Goal: Complete application form: Complete application form

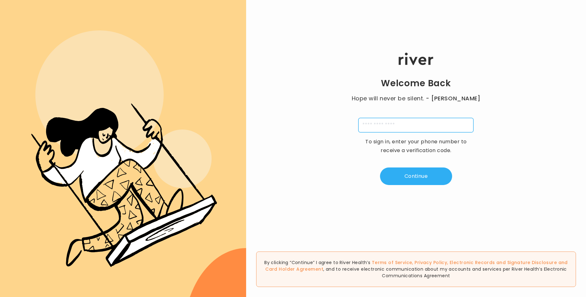
click at [400, 125] on input "tel" at bounding box center [415, 125] width 115 height 14
type input "**********"
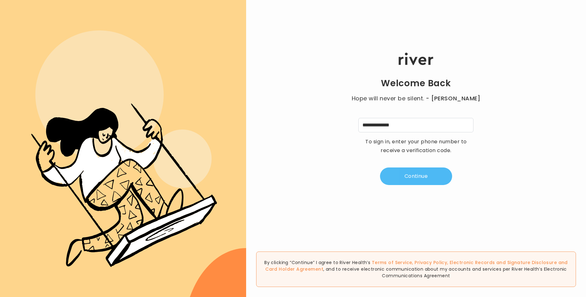
click at [412, 176] on button "Continue" at bounding box center [416, 176] width 72 height 18
type input "*"
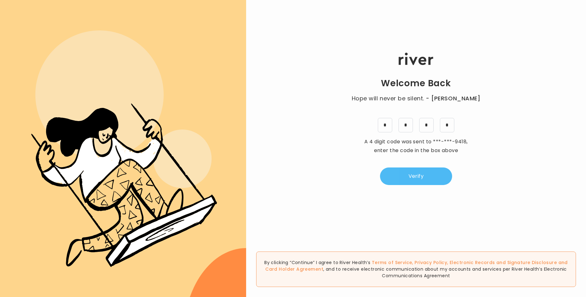
click at [418, 177] on button "Verify" at bounding box center [416, 176] width 72 height 18
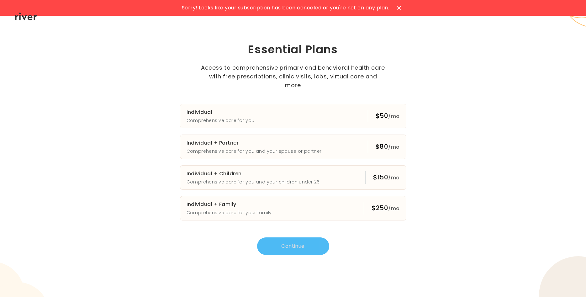
click at [398, 7] on icon at bounding box center [399, 8] width 4 height 4
